Goal: Use online tool/utility

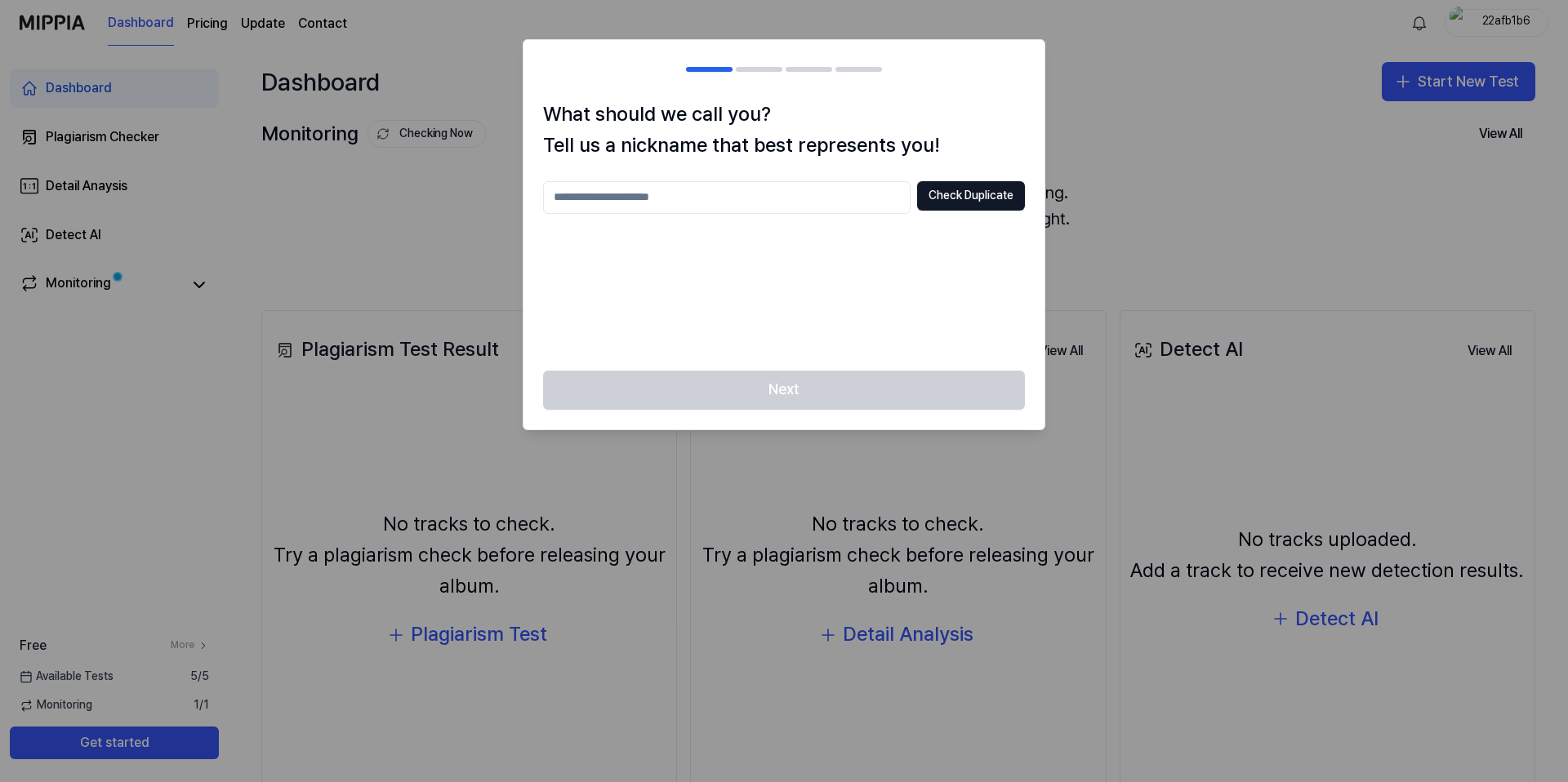
click at [754, 206] on input "text" at bounding box center [727, 197] width 367 height 32
type input "*****"
click at [990, 204] on button "Check Duplicate" at bounding box center [971, 196] width 108 height 30
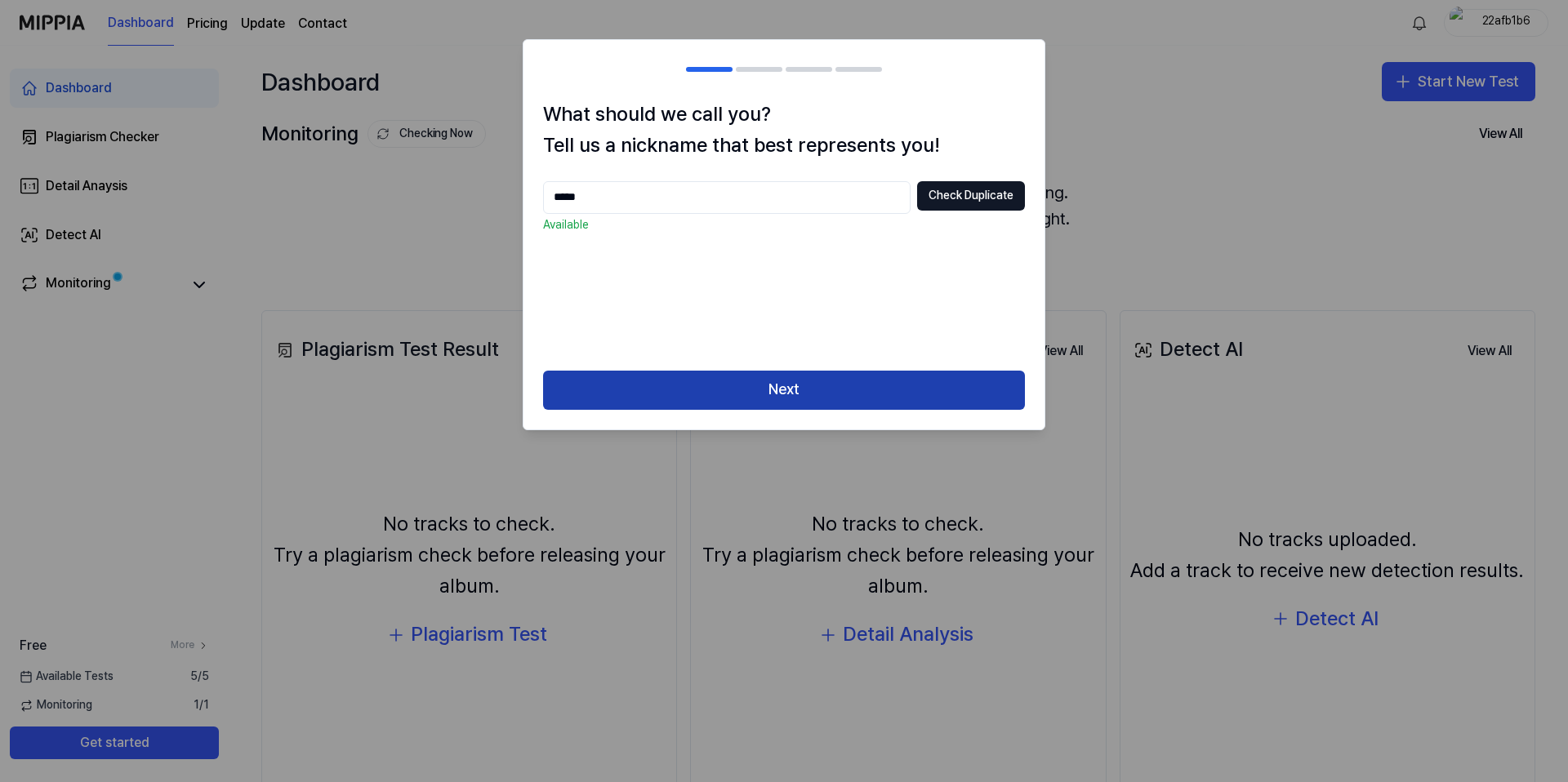
click at [845, 381] on button "Next" at bounding box center [784, 390] width 482 height 39
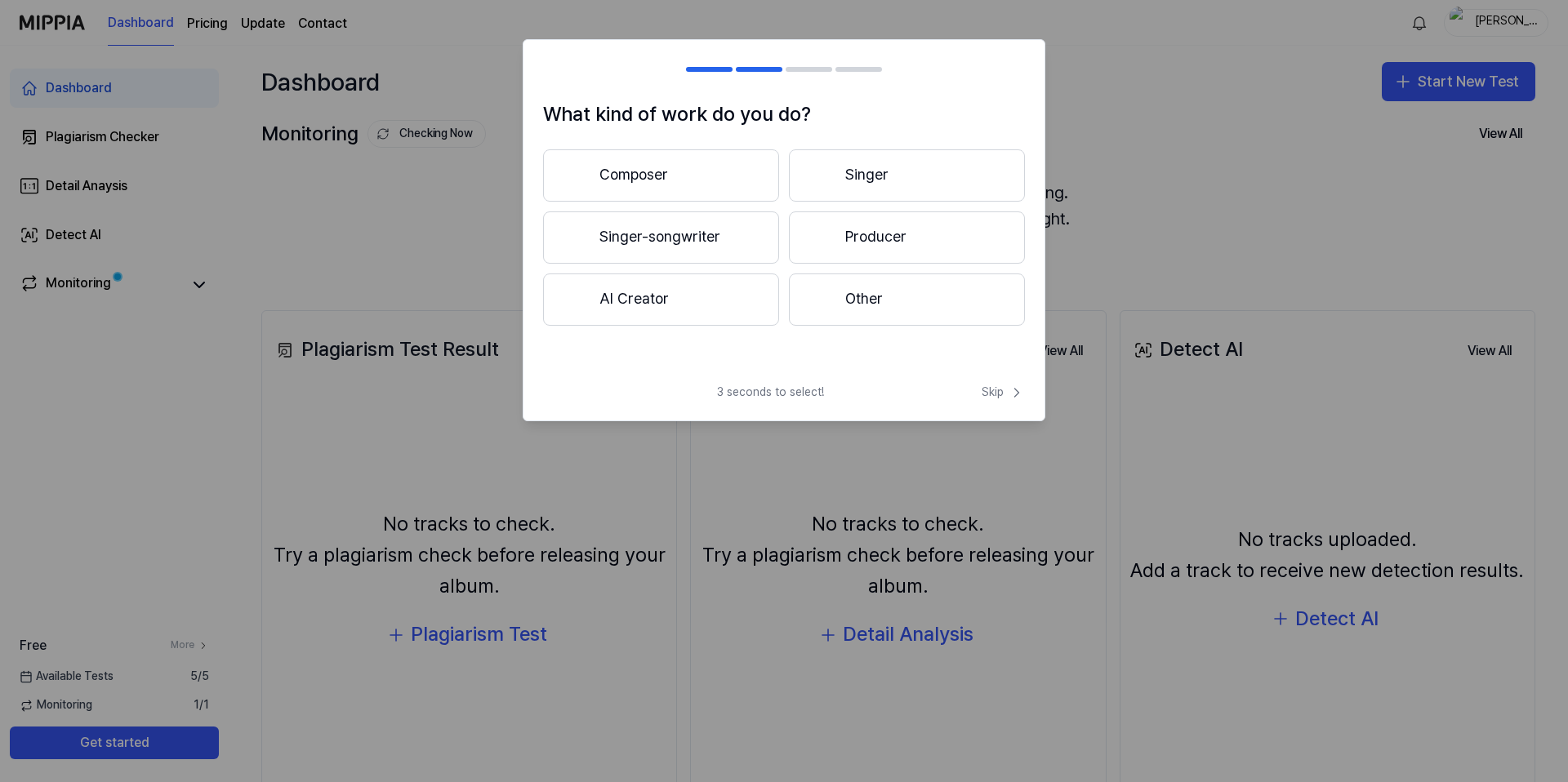
click at [900, 296] on button "Other" at bounding box center [907, 299] width 237 height 52
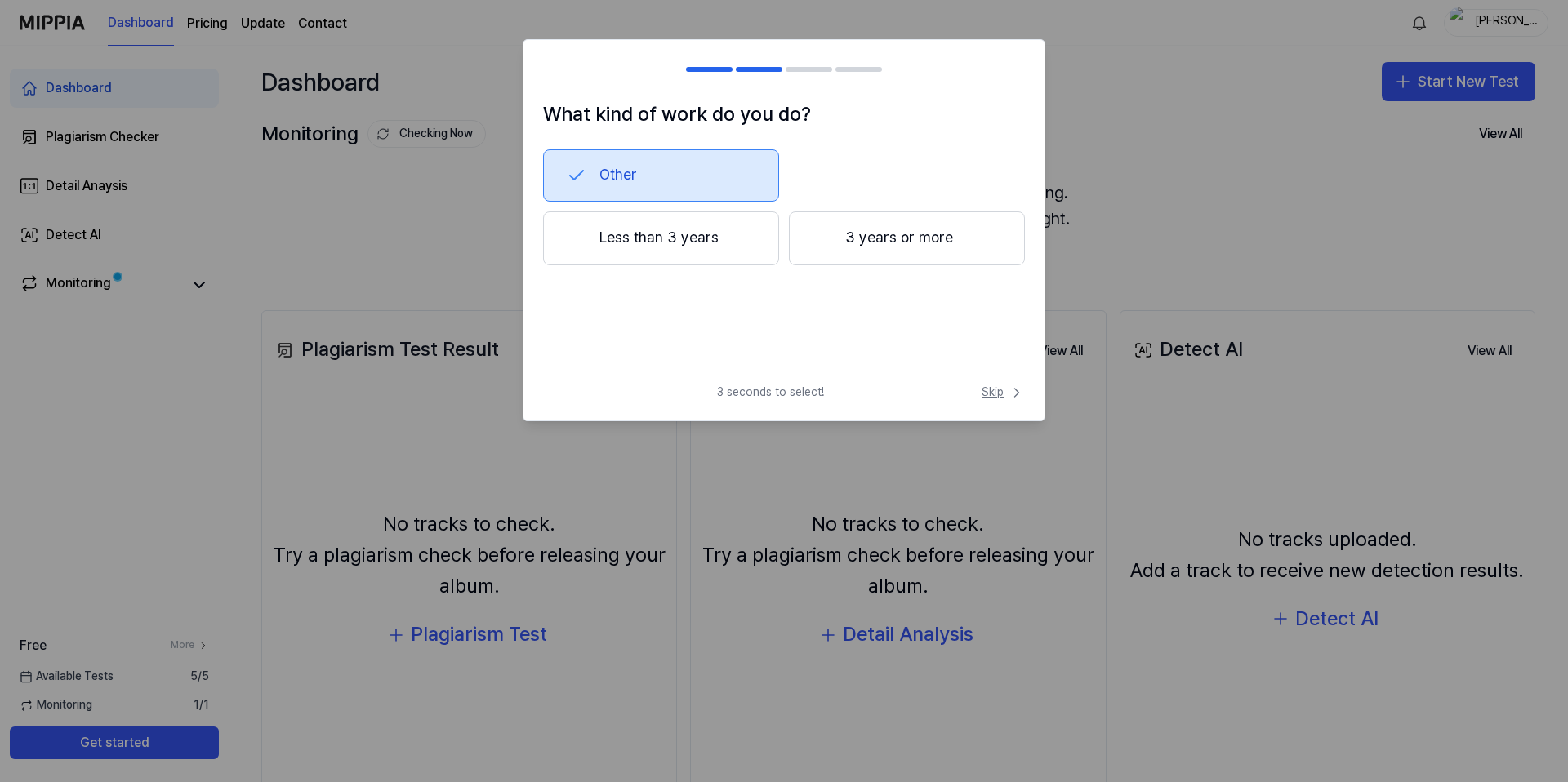
click at [1010, 391] on icon at bounding box center [1017, 392] width 16 height 16
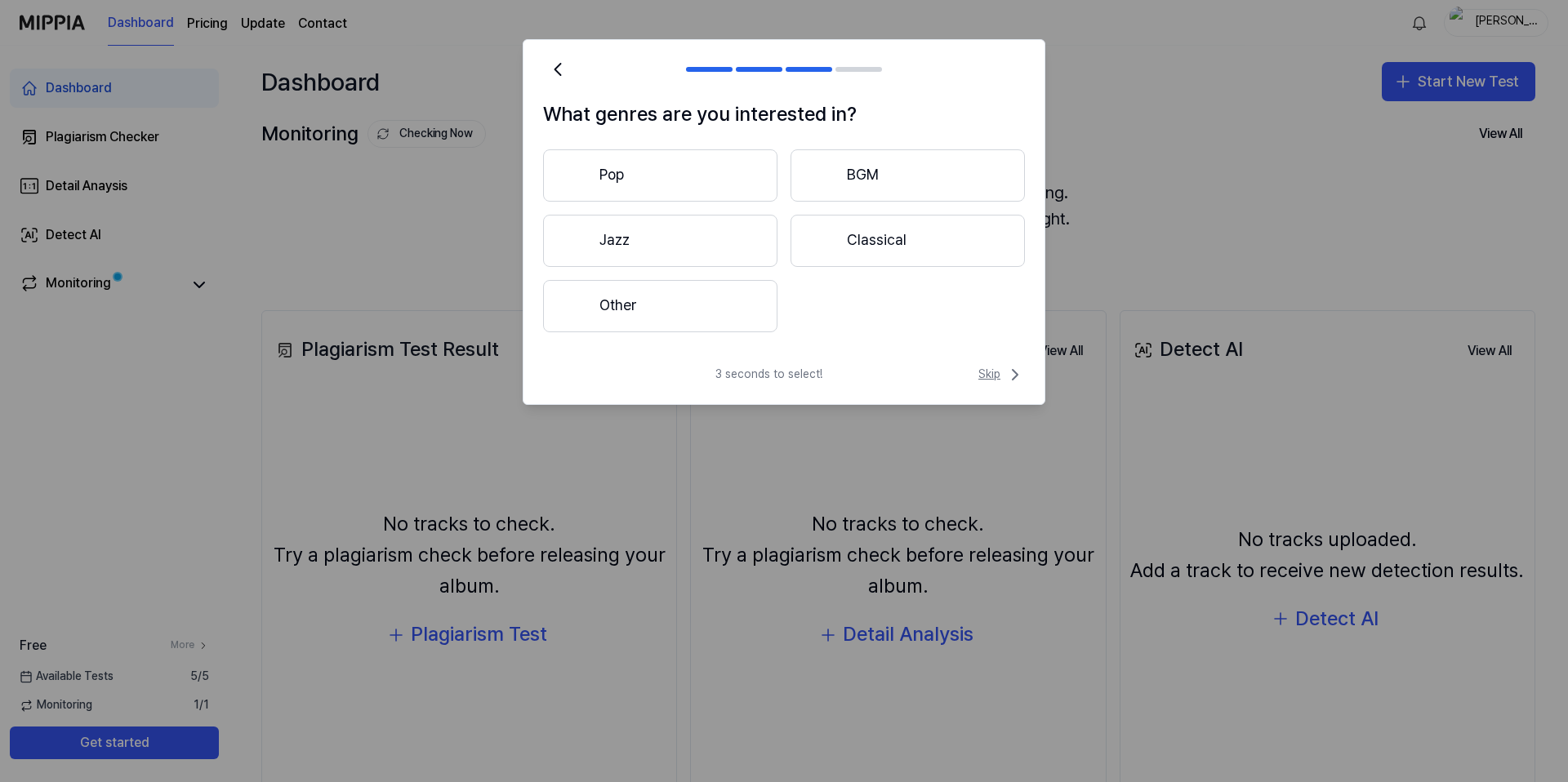
click at [992, 378] on span "Skip" at bounding box center [1001, 375] width 47 height 20
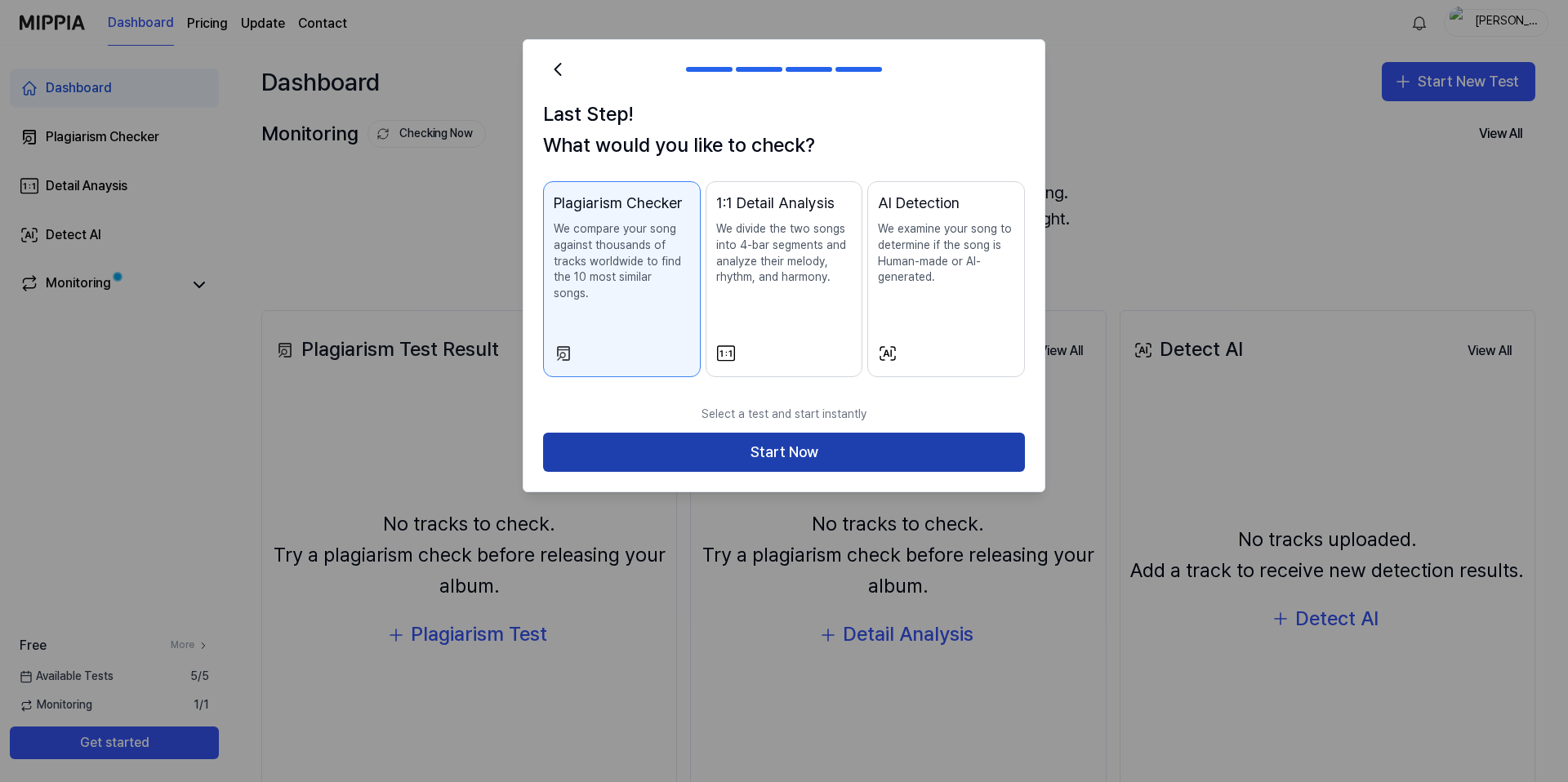
click at [847, 442] on button "Start Now" at bounding box center [784, 452] width 482 height 39
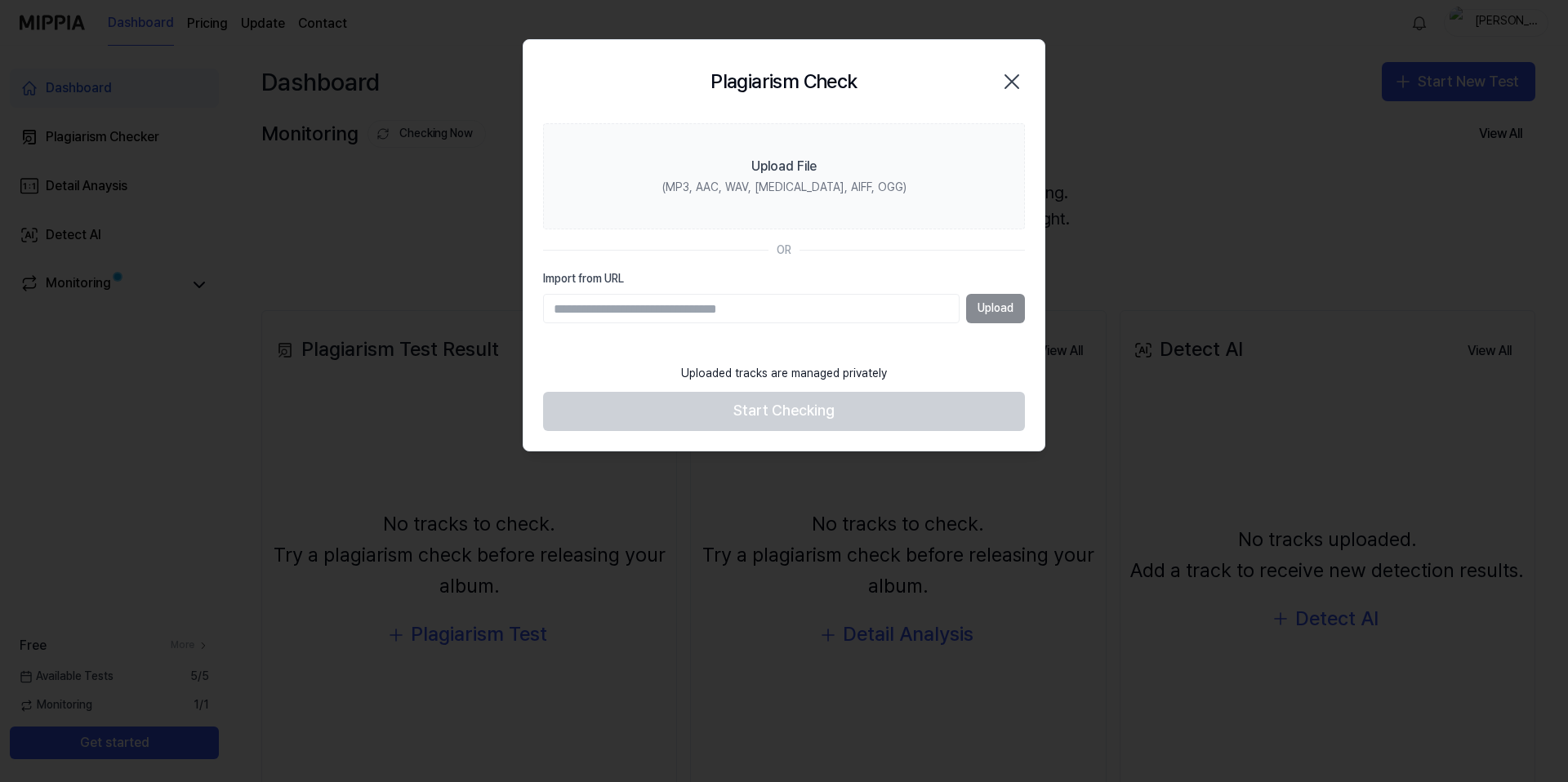
click at [785, 308] on input "Import from URL" at bounding box center [752, 308] width 417 height 30
click at [995, 310] on div "Upload" at bounding box center [784, 308] width 482 height 30
click at [914, 303] on input "Import from URL" at bounding box center [752, 308] width 417 height 30
click at [999, 303] on div "Upload" at bounding box center [784, 308] width 482 height 30
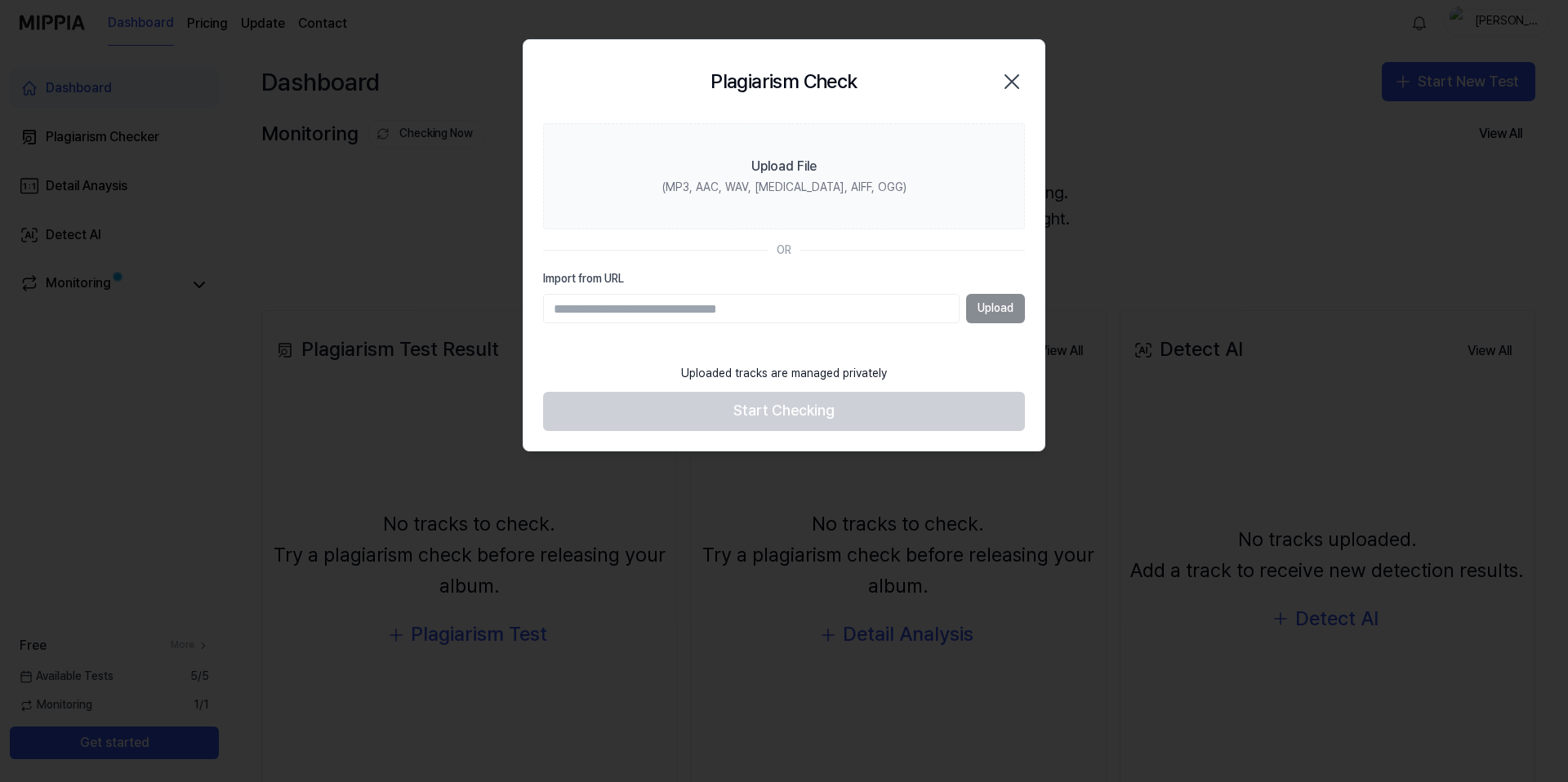
click at [832, 317] on input "Import from URL" at bounding box center [752, 308] width 417 height 30
click at [783, 246] on div "OR" at bounding box center [783, 250] width 14 height 16
click at [1010, 82] on icon "button" at bounding box center [1011, 81] width 26 height 26
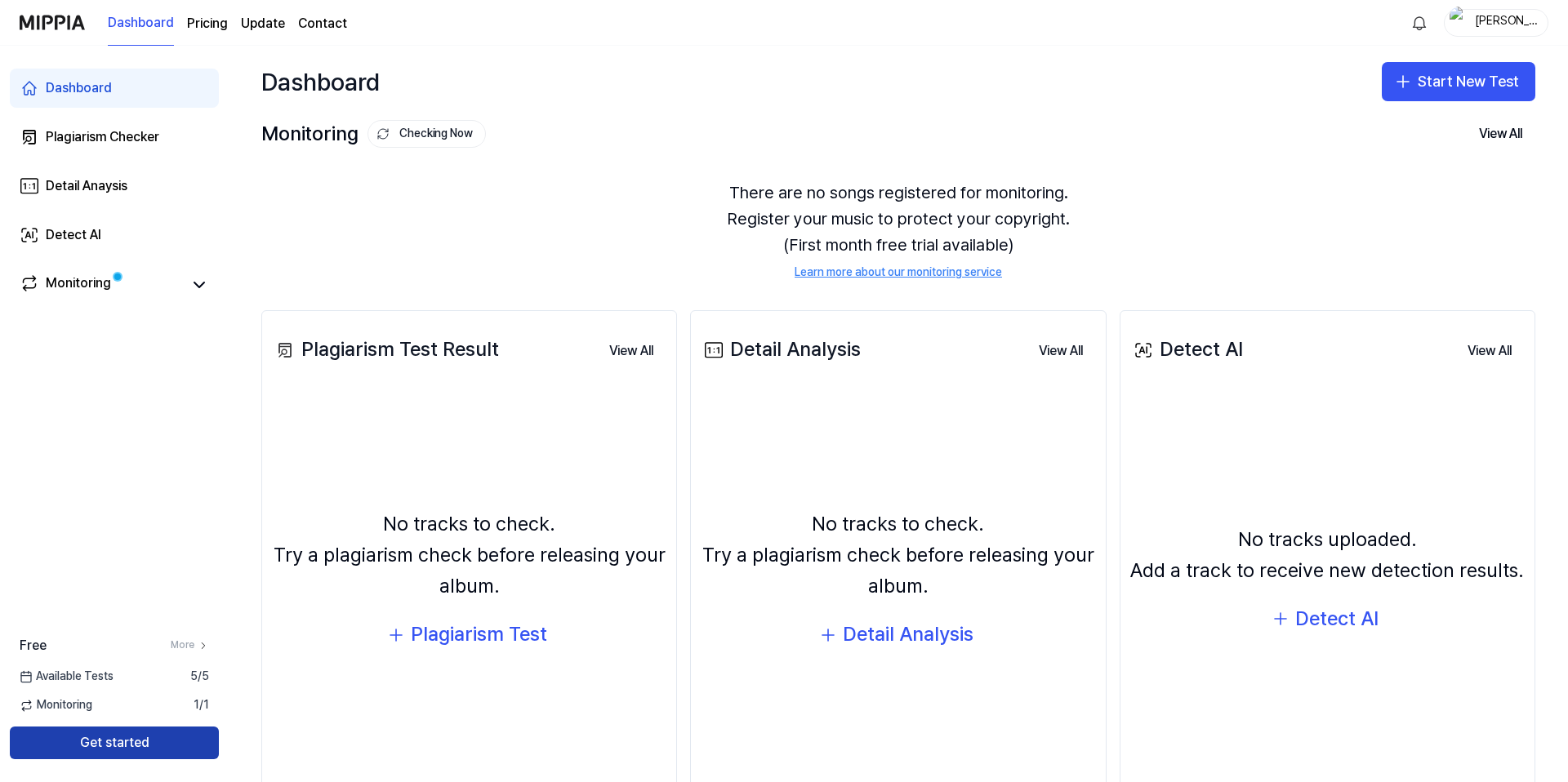
click at [162, 741] on button "Get started" at bounding box center [113, 743] width 209 height 32
click at [83, 83] on div "Dashboard" at bounding box center [78, 88] width 66 height 20
click at [63, 185] on div "Detail Anaysis" at bounding box center [87, 186] width 82 height 20
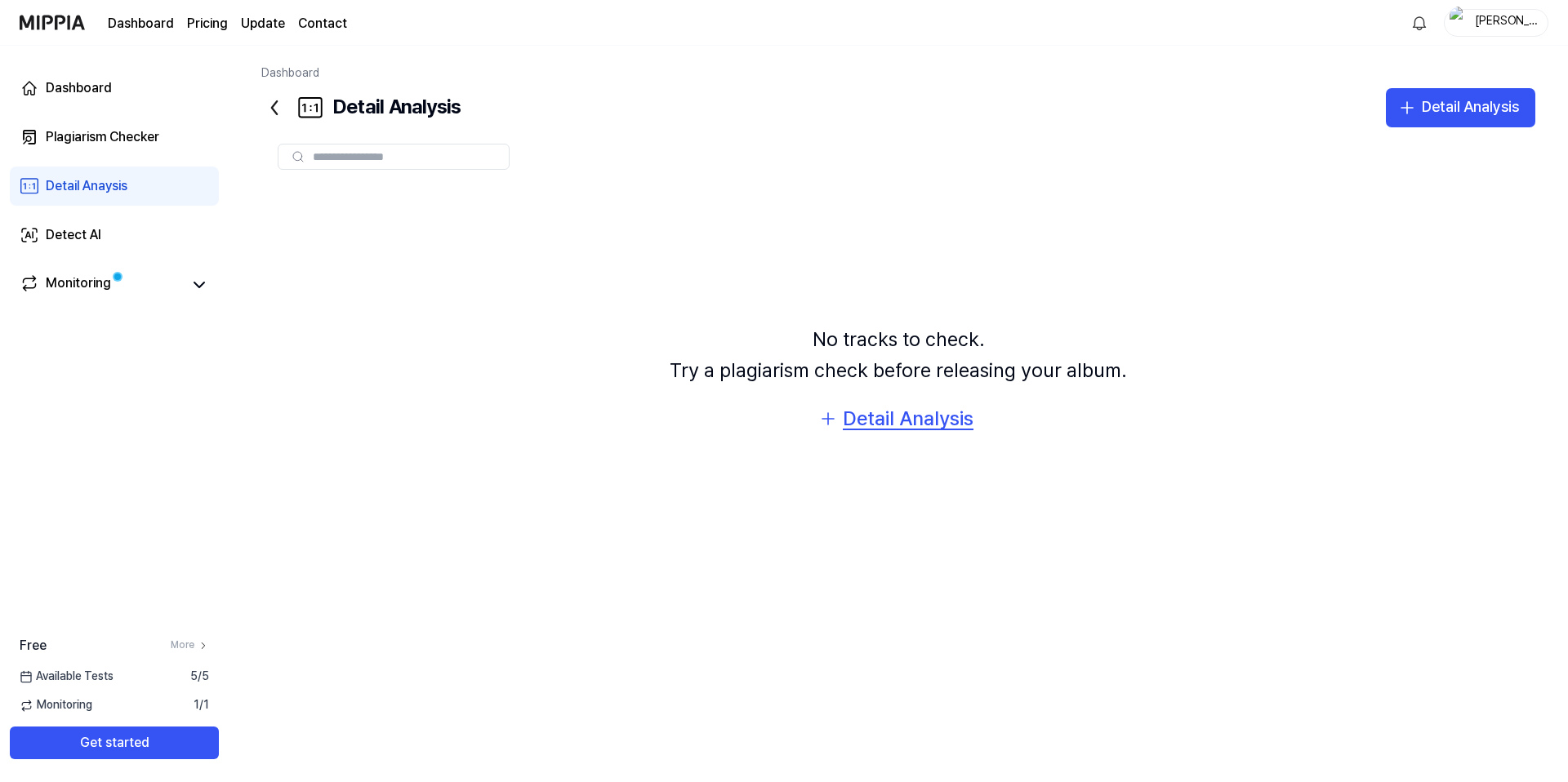
click at [905, 425] on div "Detail Analysis" at bounding box center [908, 419] width 131 height 31
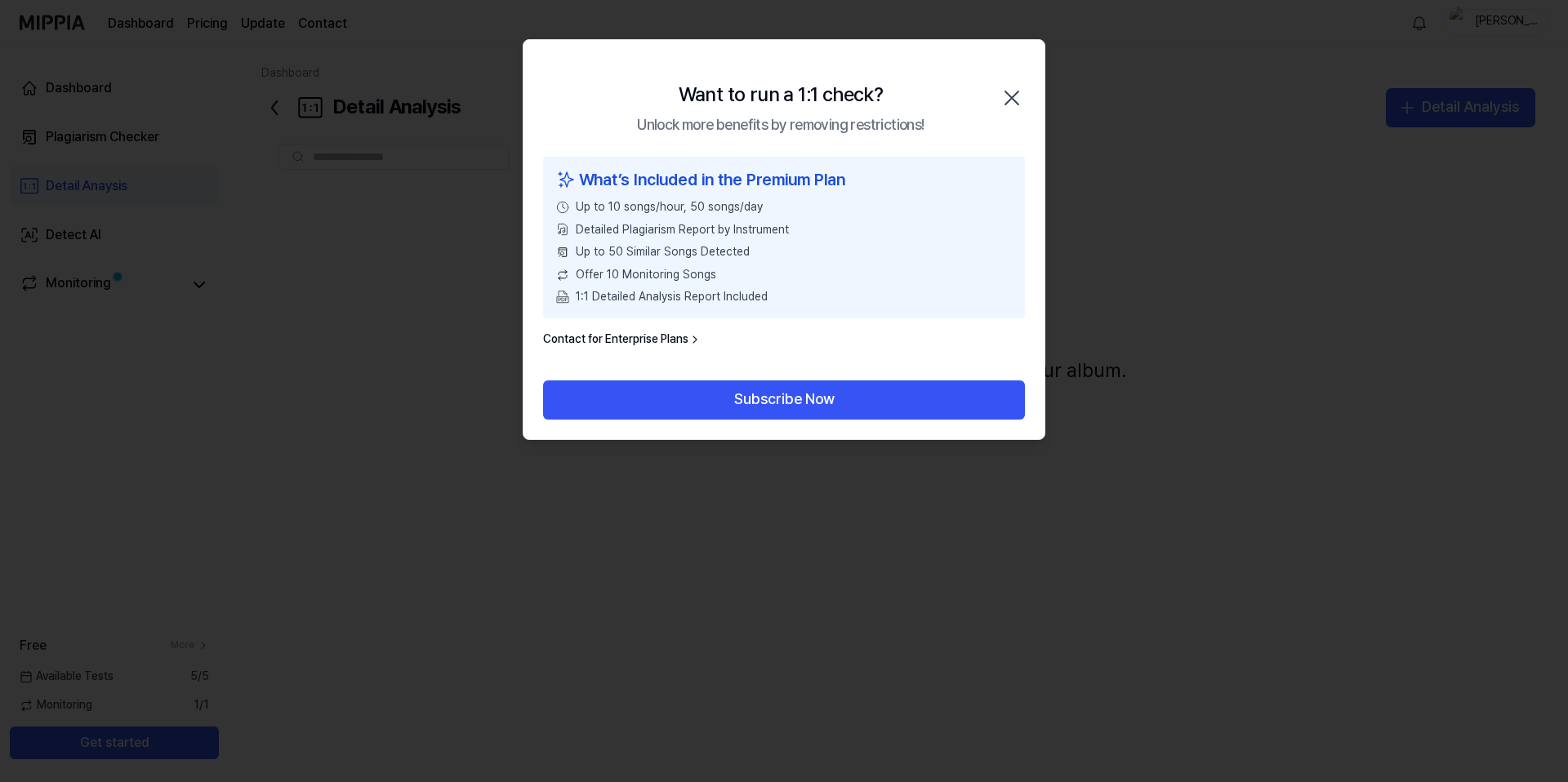
click at [1012, 97] on icon "button" at bounding box center [1012, 98] width 13 height 13
